Goal: Transaction & Acquisition: Purchase product/service

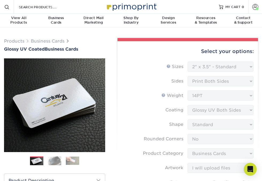
select select "2.00x3.50"
select select "0"
select select "3b5148f1-0588-4f88-a218-97bcfdce65c1"
select select "upload"
select select "1000 – $42.00"
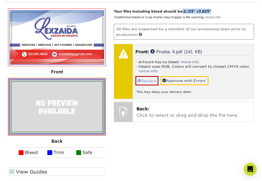
click at [150, 81] on link "Replace" at bounding box center [146, 80] width 23 height 9
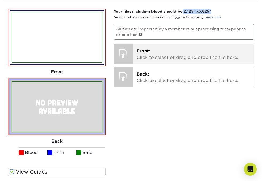
click at [155, 58] on p "Front: Click to select or drag and drop the file here." at bounding box center [192, 54] width 113 height 13
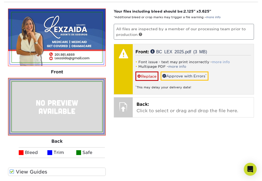
click at [222, 60] on link "more info" at bounding box center [221, 62] width 18 height 4
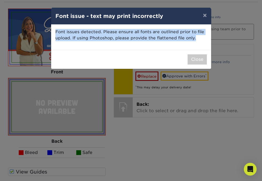
drag, startPoint x: 55, startPoint y: 31, endPoint x: 189, endPoint y: 40, distance: 134.0
click at [189, 40] on p "Font issues detected. Please ensure all fonts are outlined prior to file upload…" at bounding box center [130, 35] width 151 height 12
click at [204, 17] on button "×" at bounding box center [204, 15] width 12 height 15
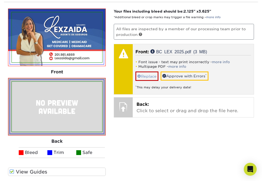
click at [154, 76] on link "Replace" at bounding box center [146, 75] width 23 height 9
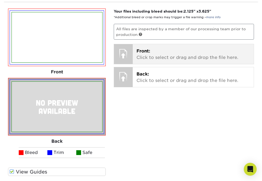
click at [139, 54] on p "Front: Click to select or drag and drop the file here." at bounding box center [192, 54] width 113 height 13
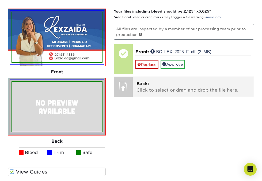
click at [151, 86] on p "Back: Click to select or drag and drop the file here." at bounding box center [192, 87] width 113 height 13
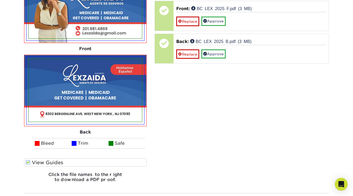
scroll to position [385, 0]
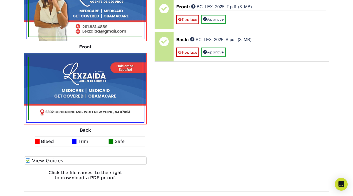
click at [28, 160] on span at bounding box center [28, 160] width 5 height 5
click at [0, 0] on input "View Guides" at bounding box center [0, 0] width 0 height 0
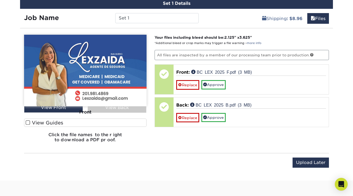
scroll to position [319, 0]
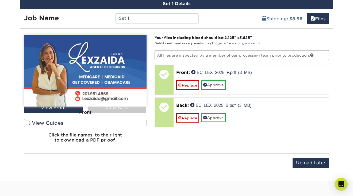
click at [28, 124] on span at bounding box center [28, 123] width 5 height 5
click at [0, 0] on input "View Guides" at bounding box center [0, 0] width 0 height 0
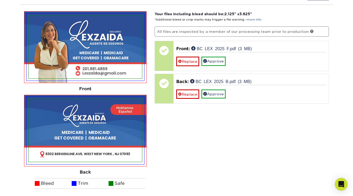
scroll to position [347, 0]
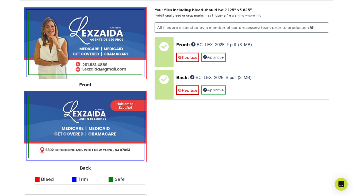
click at [95, 56] on img at bounding box center [85, 43] width 113 height 63
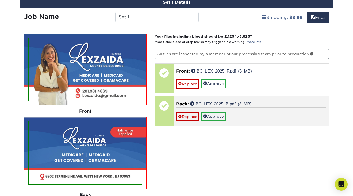
scroll to position [321, 0]
click at [193, 116] on link "Replace" at bounding box center [187, 116] width 23 height 9
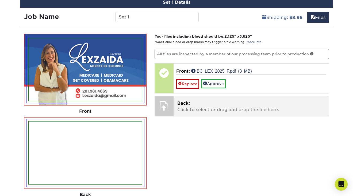
click at [179, 105] on p "Back: Click to select or drag and drop the file here." at bounding box center [251, 106] width 148 height 13
click at [165, 102] on div at bounding box center [164, 106] width 19 height 19
click at [185, 108] on p "Back: Click to select or drag and drop the file here." at bounding box center [251, 106] width 148 height 13
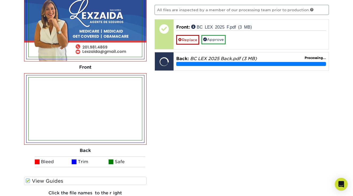
scroll to position [364, 0]
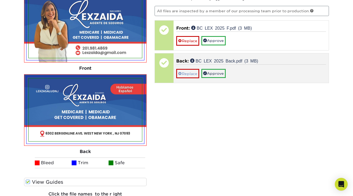
click at [191, 73] on link "Replace" at bounding box center [187, 73] width 23 height 9
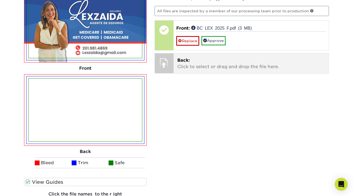
click at [186, 65] on p "Back: Click to select or drag and drop the file here." at bounding box center [251, 63] width 148 height 13
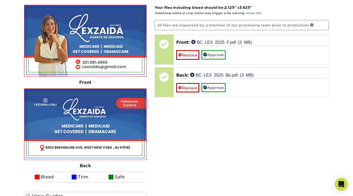
scroll to position [350, 0]
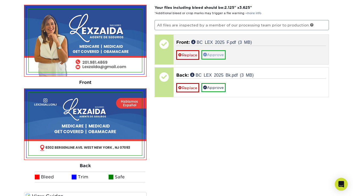
click at [213, 53] on link "Approve" at bounding box center [213, 54] width 24 height 9
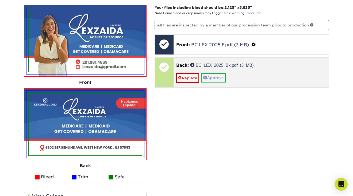
click at [222, 78] on link "Approve" at bounding box center [213, 77] width 24 height 9
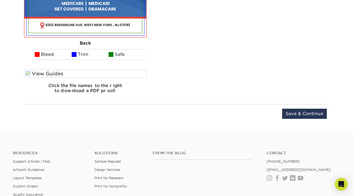
scroll to position [472, 0]
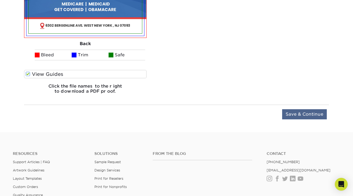
click at [262, 112] on input "Save & Continue" at bounding box center [304, 114] width 45 height 10
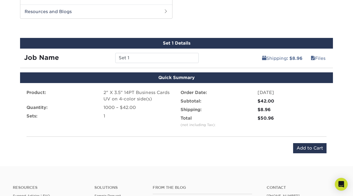
scroll to position [277, 0]
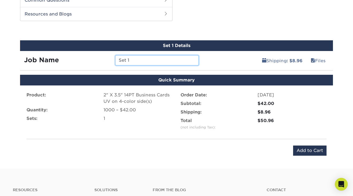
drag, startPoint x: 136, startPoint y: 61, endPoint x: 94, endPoint y: 59, distance: 42.6
click at [94, 59] on div "Job Name Set 1" at bounding box center [111, 60] width 183 height 10
type input "Lexzasalud"
click at [262, 62] on link "Files" at bounding box center [318, 60] width 22 height 11
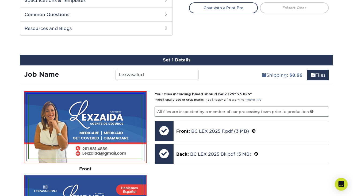
scroll to position [266, 0]
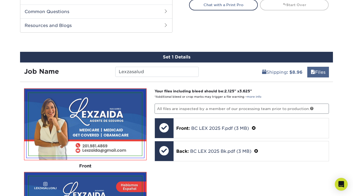
click at [262, 74] on link "Files" at bounding box center [318, 72] width 22 height 11
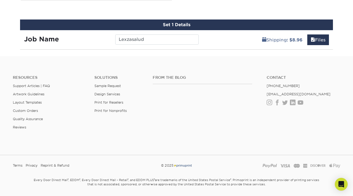
scroll to position [298, 0]
click at [262, 40] on link "Shipping : $8.96" at bounding box center [282, 40] width 47 height 11
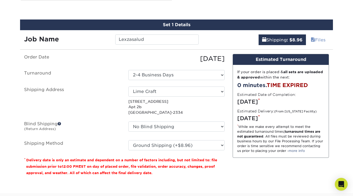
click at [262, 39] on span at bounding box center [313, 39] width 4 height 5
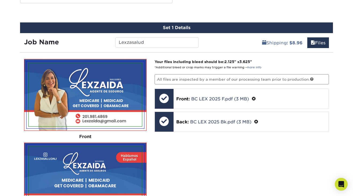
scroll to position [295, 0]
click at [199, 79] on p "All files are inspected by a member of our processing team prior to production." at bounding box center [242, 79] width 175 height 10
click at [262, 42] on b ": $8.96" at bounding box center [295, 42] width 16 height 5
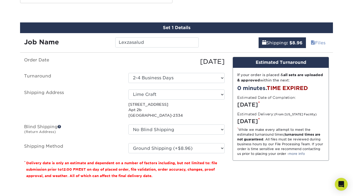
click at [262, 42] on link "Files" at bounding box center [318, 42] width 22 height 11
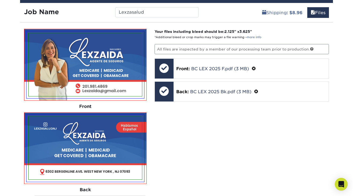
scroll to position [324, 0]
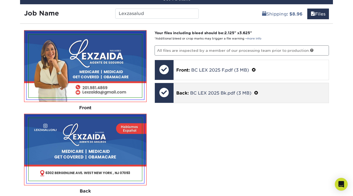
click at [165, 92] on div at bounding box center [164, 92] width 19 height 19
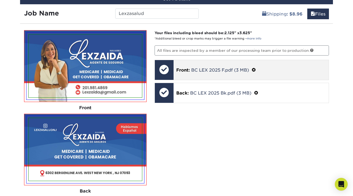
click at [162, 68] on div at bounding box center [164, 69] width 19 height 19
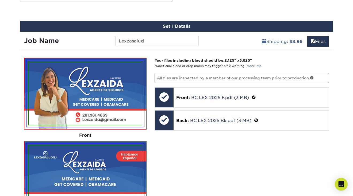
scroll to position [328, 0]
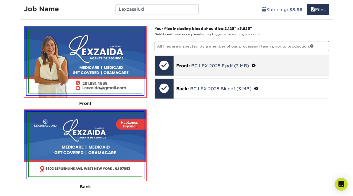
click at [183, 66] on span "Front:" at bounding box center [183, 65] width 14 height 5
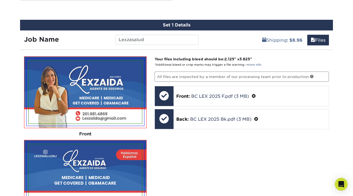
scroll to position [298, 0]
click at [262, 38] on link "Shipping : $8.96" at bounding box center [282, 40] width 47 height 11
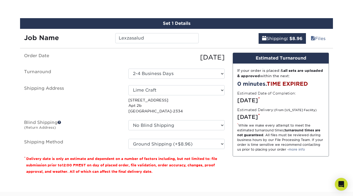
scroll to position [293, 0]
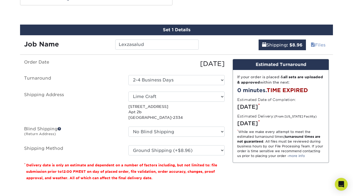
click at [262, 44] on span at bounding box center [313, 45] width 4 height 5
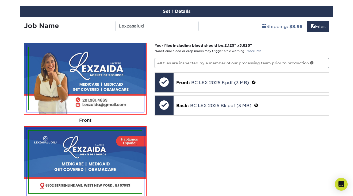
scroll to position [199, 0]
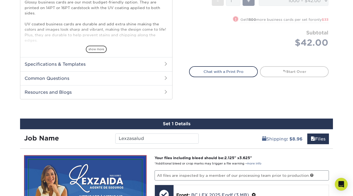
click at [98, 138] on div "Job Name" at bounding box center [65, 139] width 91 height 10
click at [163, 143] on input "Lexzasalud" at bounding box center [156, 139] width 83 height 10
click at [162, 141] on input "Lexzasalud" at bounding box center [156, 139] width 83 height 10
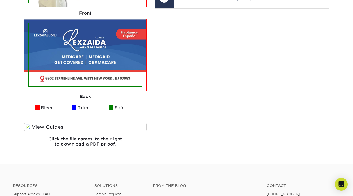
scroll to position [419, 0]
click at [86, 144] on h6 "Click the file names to the right to download a PDF proof." at bounding box center [85, 144] width 123 height 14
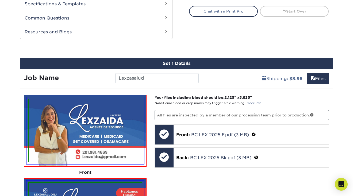
scroll to position [183, 0]
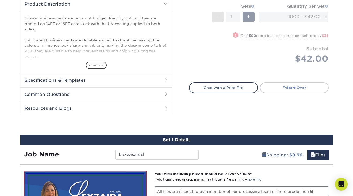
click at [262, 88] on link "Start Over" at bounding box center [294, 87] width 69 height 11
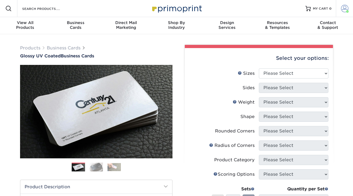
click at [343, 7] on span at bounding box center [344, 8] width 7 height 7
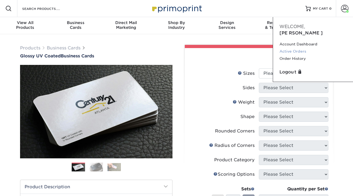
click at [301, 48] on link "Active Orders" at bounding box center [313, 51] width 67 height 7
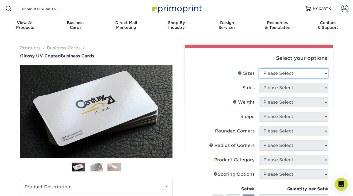
select select "2.00x3.50"
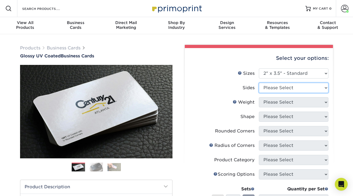
select select "13abbda7-1d64-4f25-8bb2-c179b224825d"
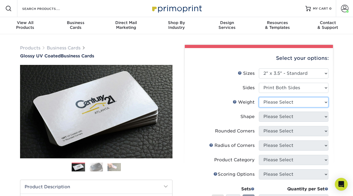
select select "14PT"
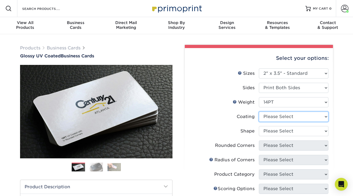
click at [279, 117] on select at bounding box center [294, 117] width 70 height 10
select select "ae367451-b2b8-45df-a344-0f05b6a12993"
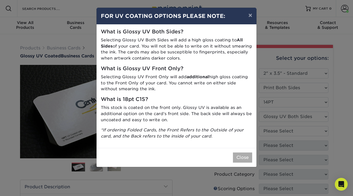
click at [243, 154] on button "Close" at bounding box center [242, 158] width 19 height 10
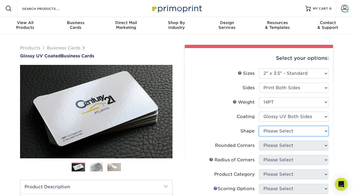
select select "standard"
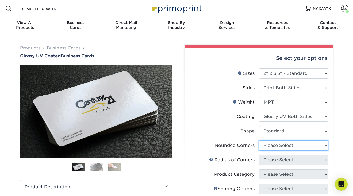
select select "0"
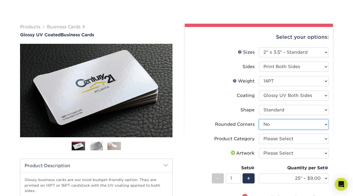
scroll to position [45, 0]
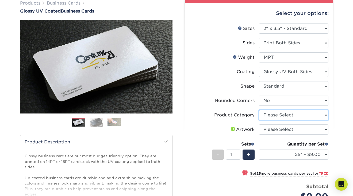
select select "3b5148f1-0588-4f88-a218-97bcfdce65c1"
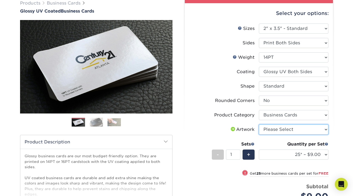
select select "upload"
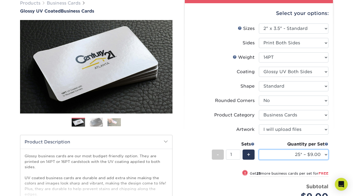
select select "1000 – $42.00"
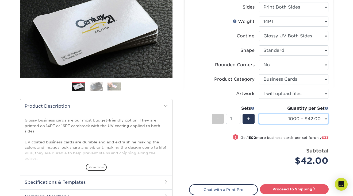
scroll to position [99, 0]
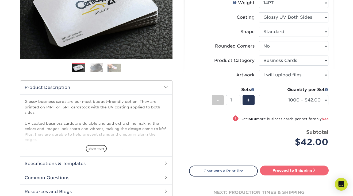
click at [285, 170] on link "Proceed to Shipping" at bounding box center [294, 171] width 69 height 10
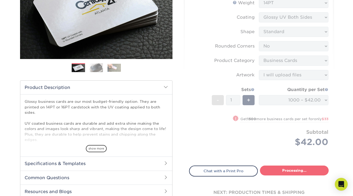
type input "Set 1"
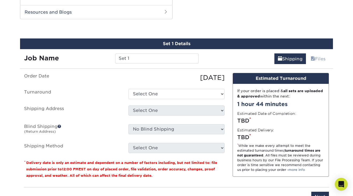
scroll to position [280, 0]
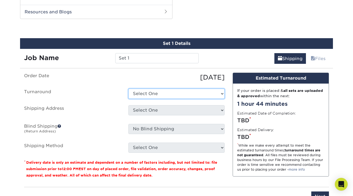
select select "c88c4aa1-b56a-4bac-a860-b8f97e74e20c"
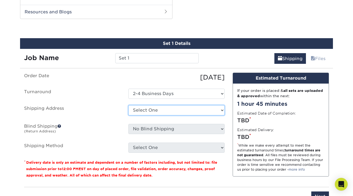
select select "197390"
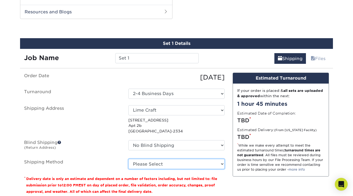
select select "03"
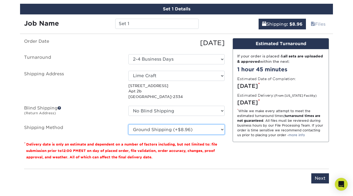
scroll to position [360, 0]
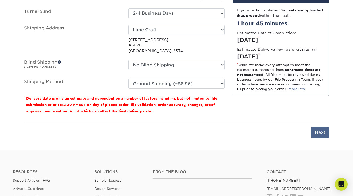
click at [324, 133] on input "Next" at bounding box center [320, 133] width 18 height 10
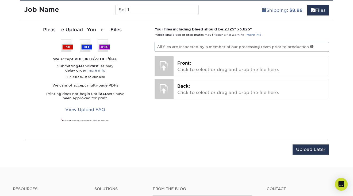
scroll to position [326, 0]
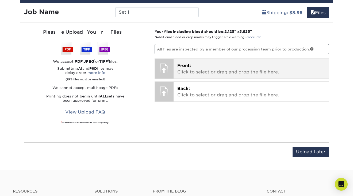
click at [194, 65] on p "Front: Click to select or drag and drop the file here." at bounding box center [251, 69] width 148 height 13
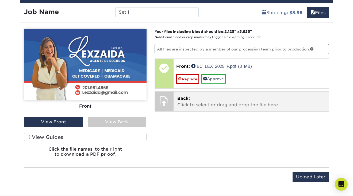
click at [173, 102] on div at bounding box center [164, 101] width 19 height 19
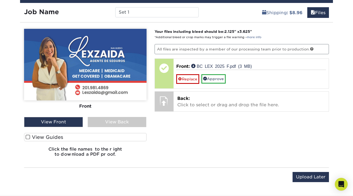
click at [28, 136] on span at bounding box center [28, 137] width 5 height 5
click at [0, 0] on input "View Guides" at bounding box center [0, 0] width 0 height 0
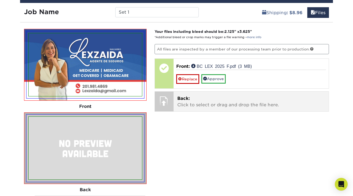
click at [174, 99] on div "Back: Click to select or drag and drop the file here. Choose file" at bounding box center [251, 102] width 155 height 20
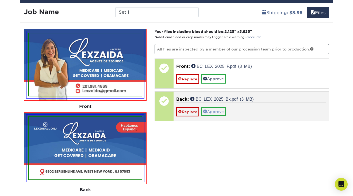
click at [219, 111] on link "Approve" at bounding box center [213, 111] width 24 height 9
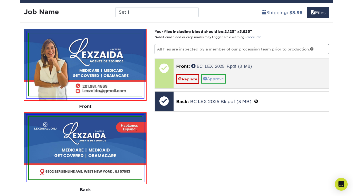
click at [218, 78] on link "Approve" at bounding box center [213, 78] width 24 height 9
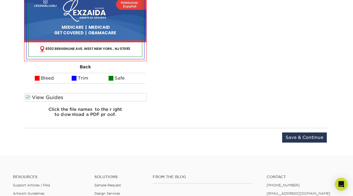
scroll to position [449, 0]
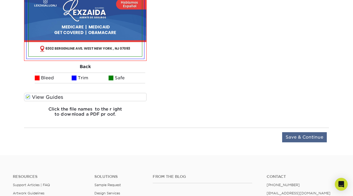
click at [294, 137] on input "Save & Continue" at bounding box center [304, 137] width 45 height 10
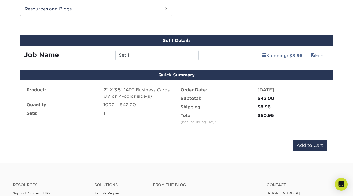
scroll to position [280, 0]
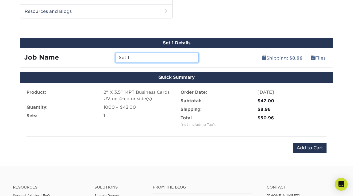
click at [171, 59] on input "Set 1" at bounding box center [156, 58] width 83 height 10
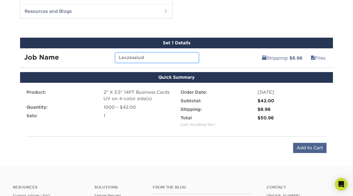
type input "Lexzasalud"
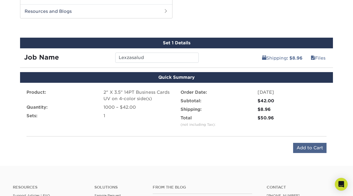
click at [302, 146] on input "Add to Cart" at bounding box center [309, 148] width 33 height 10
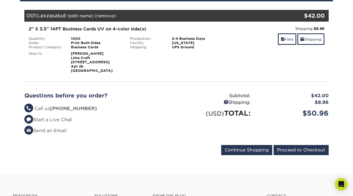
scroll to position [74, 0]
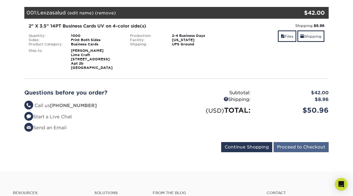
click at [288, 147] on input "Proceed to Checkout" at bounding box center [301, 147] width 55 height 10
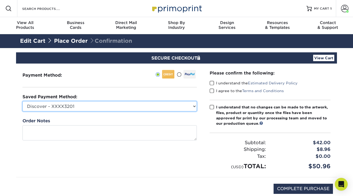
select select "66730"
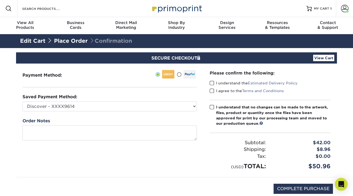
click at [213, 83] on span at bounding box center [212, 83] width 5 height 5
click at [0, 0] on input "I understand the Estimated Delivery Policy" at bounding box center [0, 0] width 0 height 0
click at [212, 93] on div "I agree to the Terms and Conditions" at bounding box center [270, 91] width 121 height 7
click at [210, 89] on span at bounding box center [212, 91] width 5 height 5
click at [0, 0] on input "I agree to the Terms and Conditions" at bounding box center [0, 0] width 0 height 0
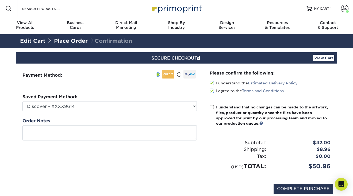
click at [211, 102] on div "Please confirm the following: I understand the Estimated Delivery Policy I agre…" at bounding box center [270, 120] width 121 height 101
click at [211, 105] on span at bounding box center [212, 107] width 5 height 5
click at [0, 0] on input "I understand that no changes can be made to the artwork, files, product or quan…" at bounding box center [0, 0] width 0 height 0
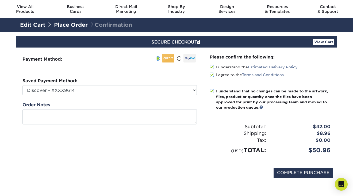
scroll to position [16, 0]
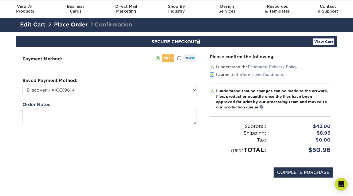
click at [327, 42] on link "View Cart" at bounding box center [323, 42] width 21 height 6
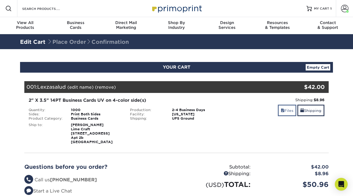
click at [282, 110] on span at bounding box center [283, 111] width 4 height 4
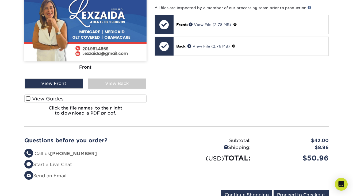
scroll to position [145, 0]
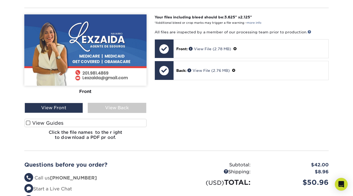
click at [29, 122] on span at bounding box center [28, 123] width 5 height 5
click at [0, 0] on input "View Guides" at bounding box center [0, 0] width 0 height 0
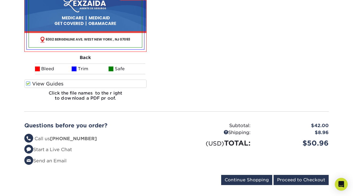
scroll to position [293, 0]
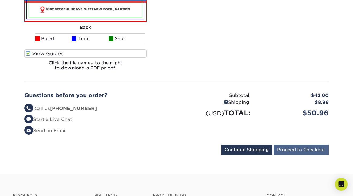
click at [297, 146] on input "Proceed to Checkout" at bounding box center [301, 150] width 55 height 10
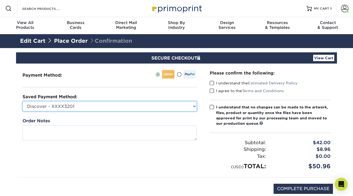
click at [122, 102] on select "Discover - XXXX3201 Discover - XXXX9614 New Credit Card" at bounding box center [109, 106] width 174 height 10
select select "66730"
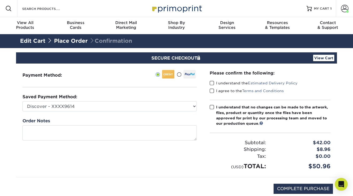
click at [212, 84] on span at bounding box center [212, 83] width 5 height 5
click at [0, 0] on input "I understand the Estimated Delivery Policy" at bounding box center [0, 0] width 0 height 0
click at [212, 90] on span at bounding box center [212, 91] width 5 height 5
click at [0, 0] on input "I agree to the Terms and Conditions" at bounding box center [0, 0] width 0 height 0
click at [211, 105] on label "I understand that no changes can be made to the artwork, files, product or quan…" at bounding box center [270, 116] width 121 height 22
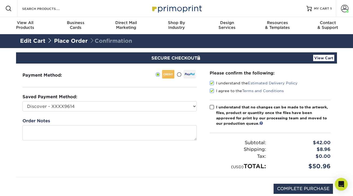
click at [0, 0] on input "I understand that no changes can be made to the artwork, files, product or quan…" at bounding box center [0, 0] width 0 height 0
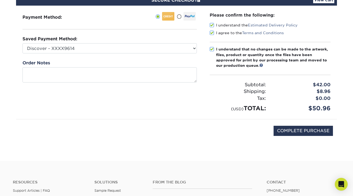
scroll to position [63, 0]
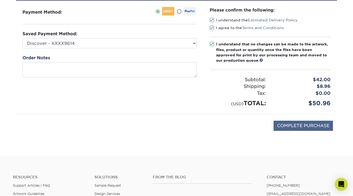
click at [297, 123] on input "COMPLETE PURCHASE" at bounding box center [303, 126] width 59 height 10
type input "PROCESSING, PLEASE WAIT..."
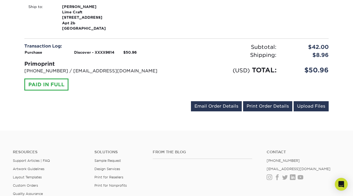
scroll to position [205, 0]
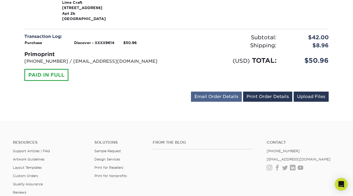
click at [222, 98] on link "Email Order Details" at bounding box center [216, 97] width 51 height 10
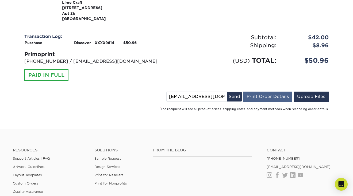
click at [261, 95] on link "Print Order Details" at bounding box center [267, 97] width 49 height 10
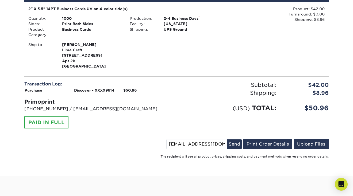
scroll to position [163, 0]
